Goal: Communication & Community: Ask a question

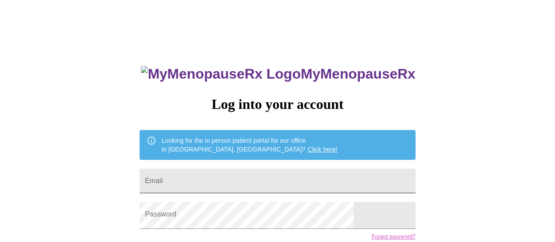
click at [218, 183] on input "Email" at bounding box center [278, 180] width 276 height 25
type input "[EMAIL_ADDRESS][DOMAIN_NAME]"
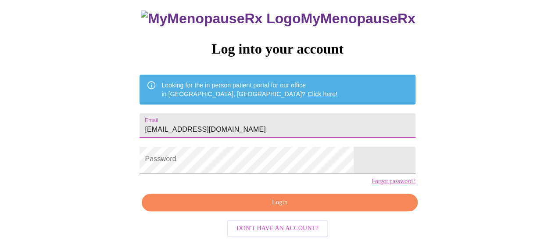
scroll to position [78, 0]
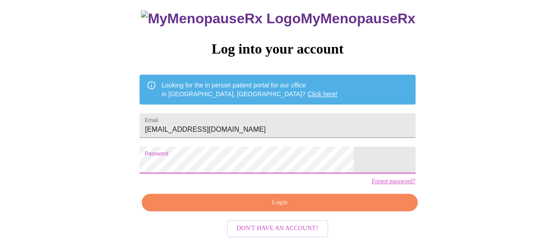
click at [264, 204] on span "Login" at bounding box center [279, 202] width 255 height 11
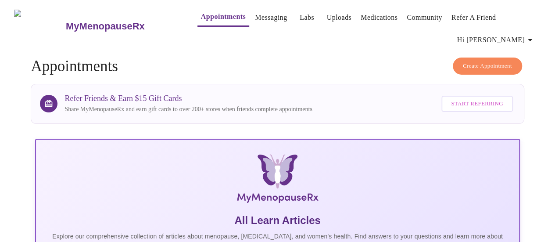
click at [262, 16] on link "Messaging" at bounding box center [271, 17] width 32 height 12
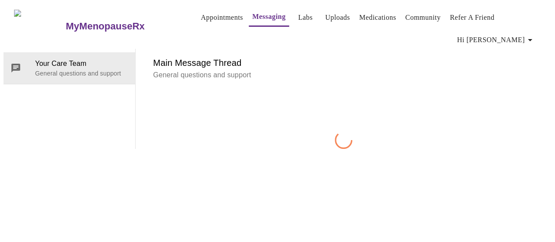
scroll to position [46, 0]
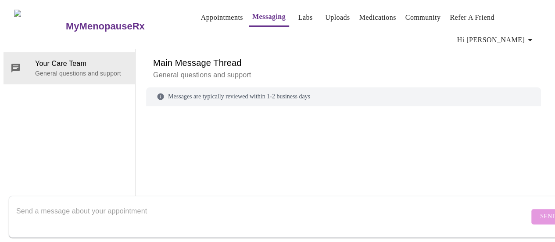
click at [94, 202] on textarea "Send a message about your appointment" at bounding box center [272, 216] width 513 height 28
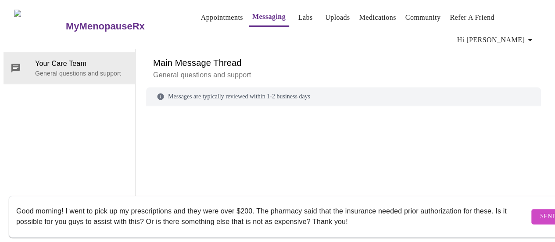
type textarea "Good morning! I went to pick up my prescriptions and they were over $200. The p…"
click at [540, 211] on span "Send" at bounding box center [548, 216] width 17 height 11
